Goal: Register for event/course

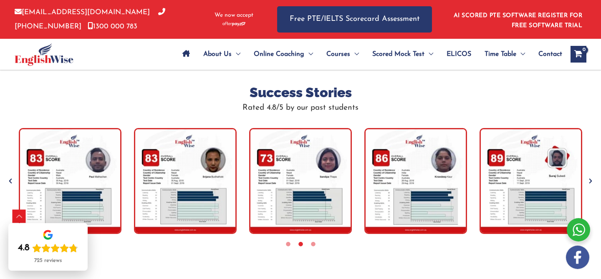
scroll to position [2367, 0]
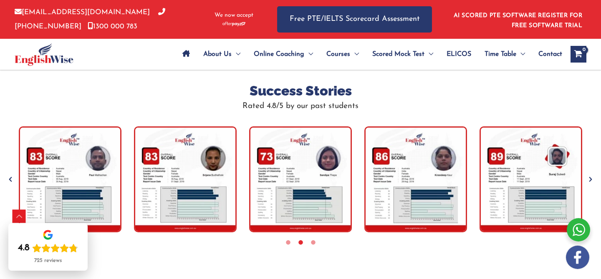
click at [592, 180] on icon "Next" at bounding box center [591, 179] width 8 height 8
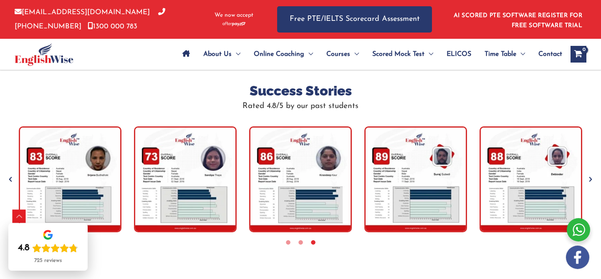
click at [592, 180] on icon "Next" at bounding box center [591, 179] width 8 height 8
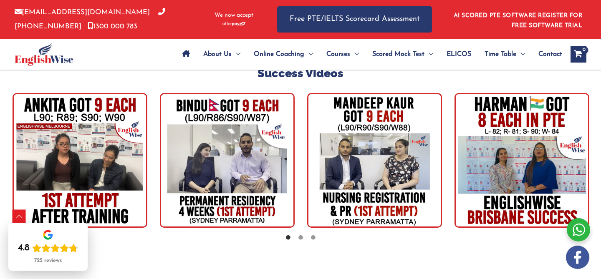
scroll to position [2141, 0]
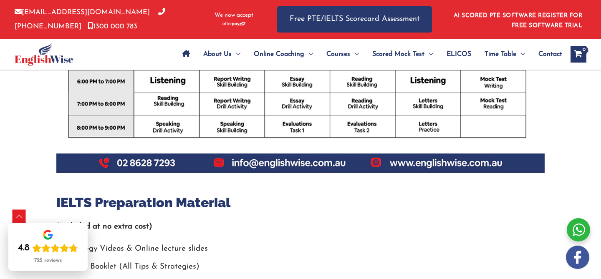
scroll to position [490, 0]
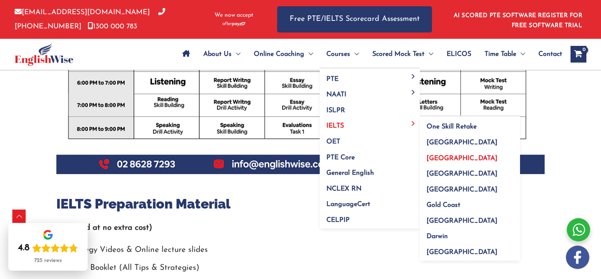
click at [448, 159] on span "[GEOGRAPHIC_DATA]" at bounding box center [462, 158] width 71 height 7
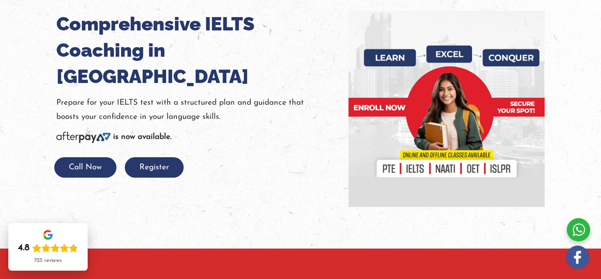
scroll to position [120, 0]
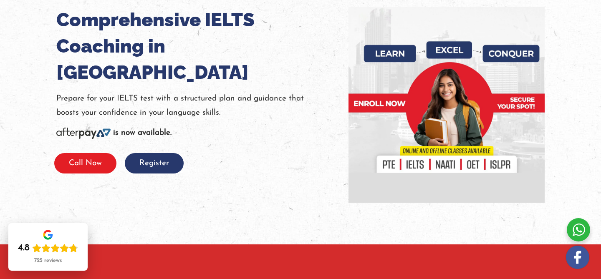
click at [86, 153] on button "Call Now" at bounding box center [85, 163] width 62 height 20
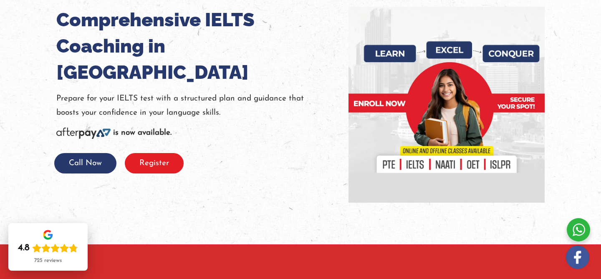
click at [164, 153] on button "Register" at bounding box center [154, 163] width 59 height 20
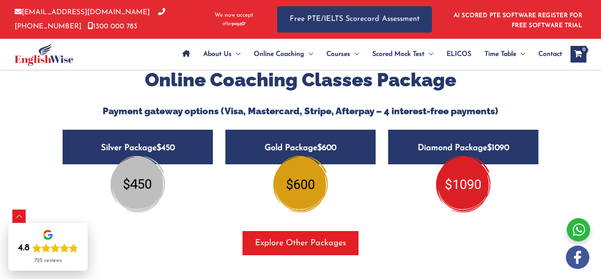
scroll to position [979, 0]
